Goal: Task Accomplishment & Management: Manage account settings

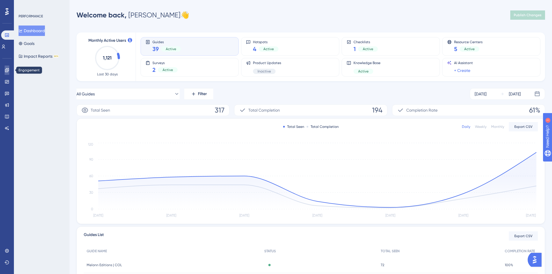
click at [6, 72] on icon at bounding box center [7, 70] width 5 height 5
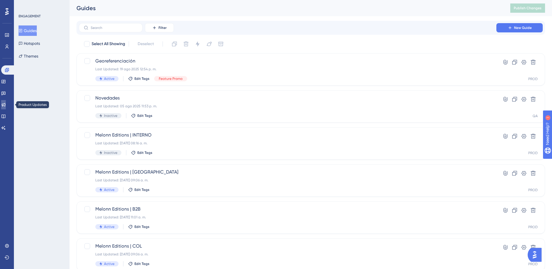
click at [6, 106] on icon at bounding box center [3, 105] width 5 height 5
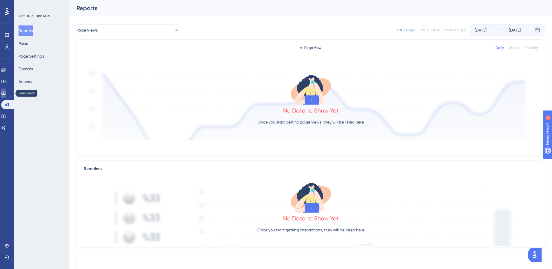
click at [6, 93] on icon at bounding box center [3, 94] width 4 height 4
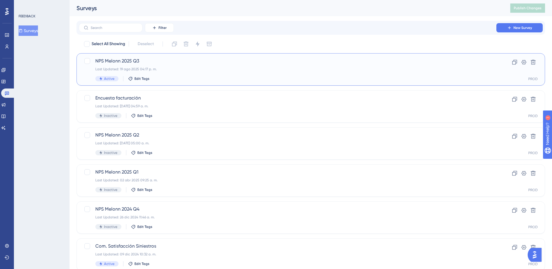
click at [250, 75] on div "NPS Melonn 2025 Q3 Last Updated: 19 ago 2025 04:17 p. m. Active Edit Tags" at bounding box center [287, 70] width 384 height 24
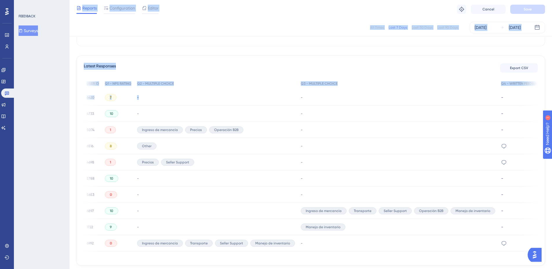
drag, startPoint x: 445, startPoint y: 108, endPoint x: 45, endPoint y: 111, distance: 400.5
click at [69, 111] on div "Performance Users Engagement Widgets Feedback Product Updates Knowledge Base AI…" at bounding box center [310, 70] width 482 height 431
click at [178, 63] on div "Latest Responses Export CSV" at bounding box center [311, 68] width 454 height 10
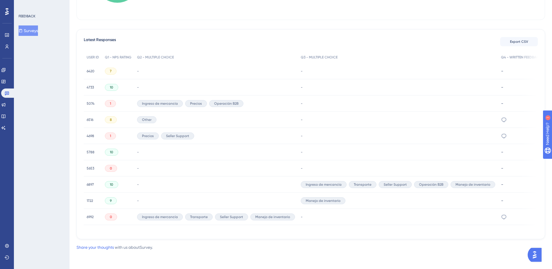
scroll to position [0, 4]
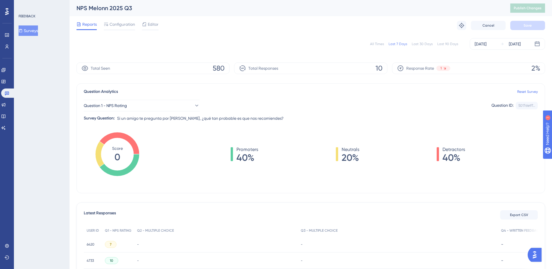
click at [29, 33] on button "Surveys" at bounding box center [28, 30] width 19 height 10
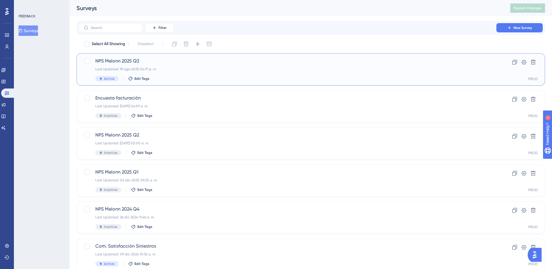
click at [175, 65] on div "NPS Melonn 2025 Q3 Last Updated: 19 ago 2025 04:17 p. m. Active Edit Tags" at bounding box center [287, 70] width 384 height 24
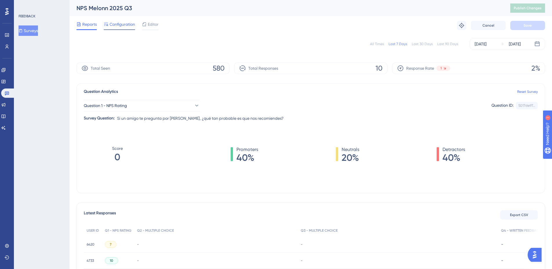
click at [117, 27] on span "Configuration" at bounding box center [121, 24] width 25 height 7
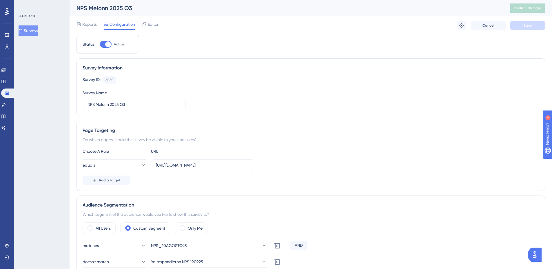
scroll to position [58, 0]
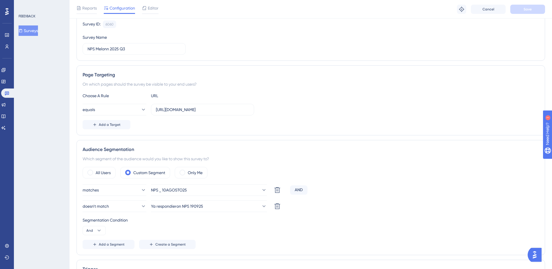
click at [242, 171] on div "All Users Custom Segment Only Me" at bounding box center [311, 173] width 456 height 12
